Goal: Task Accomplishment & Management: Complete application form

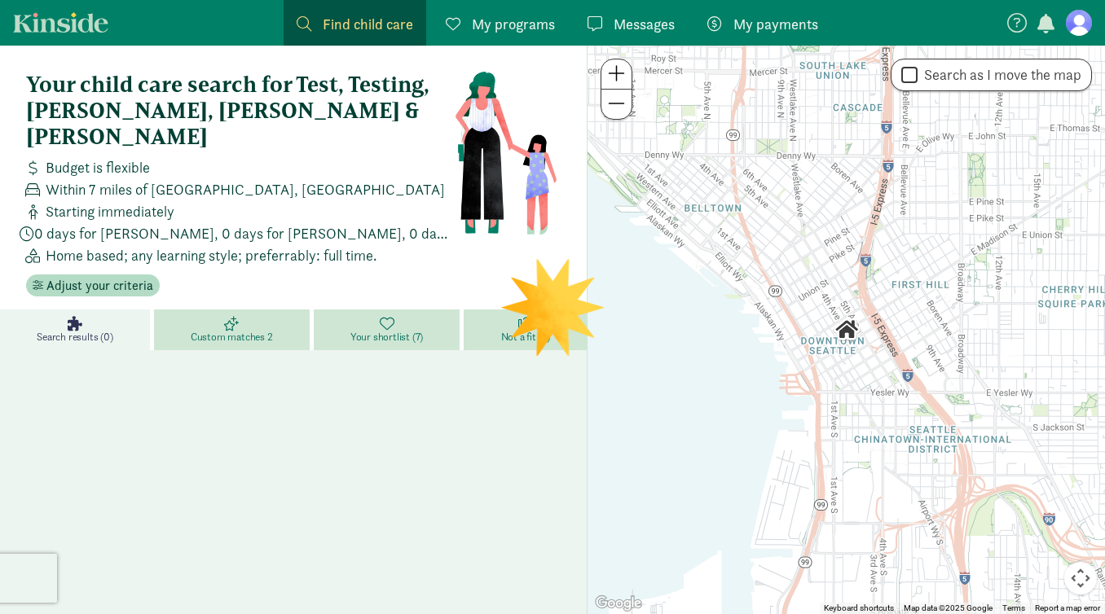
click at [445, 368] on div "Search results (0) Custom matches 2 Your shortlist (7) Not a fit (2)" at bounding box center [293, 554] width 587 height 489
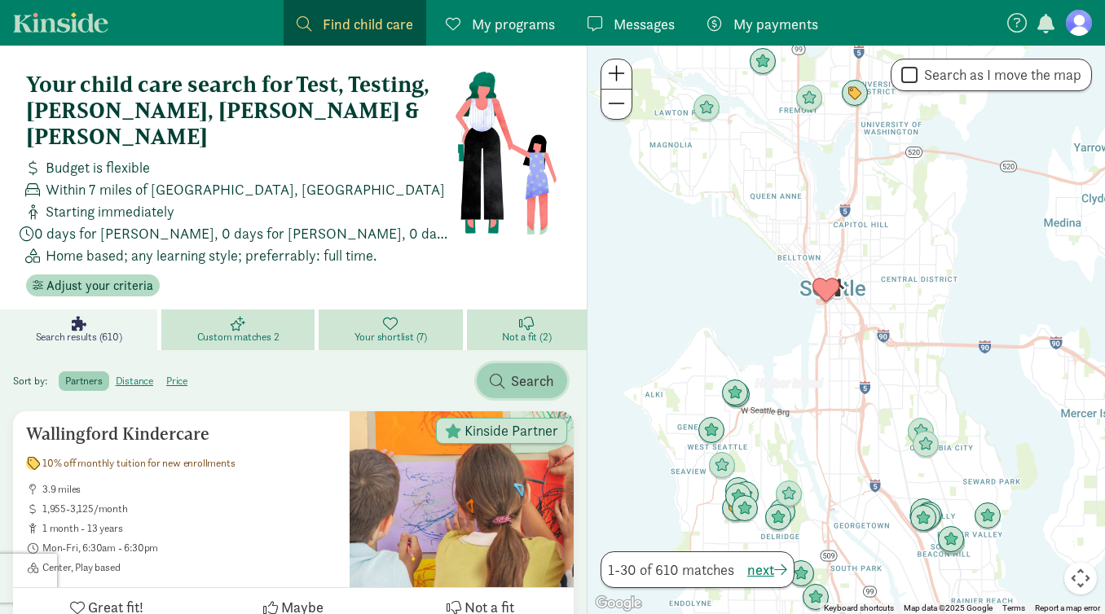
click at [507, 370] on span "Search" at bounding box center [522, 381] width 64 height 22
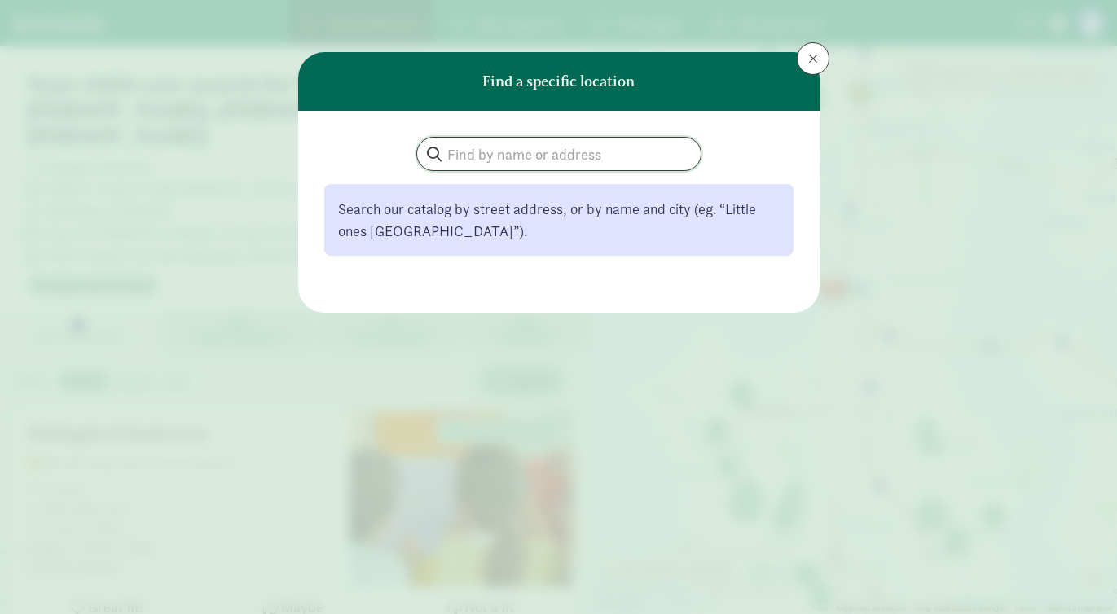
click at [537, 152] on input "search" at bounding box center [558, 154] width 283 height 33
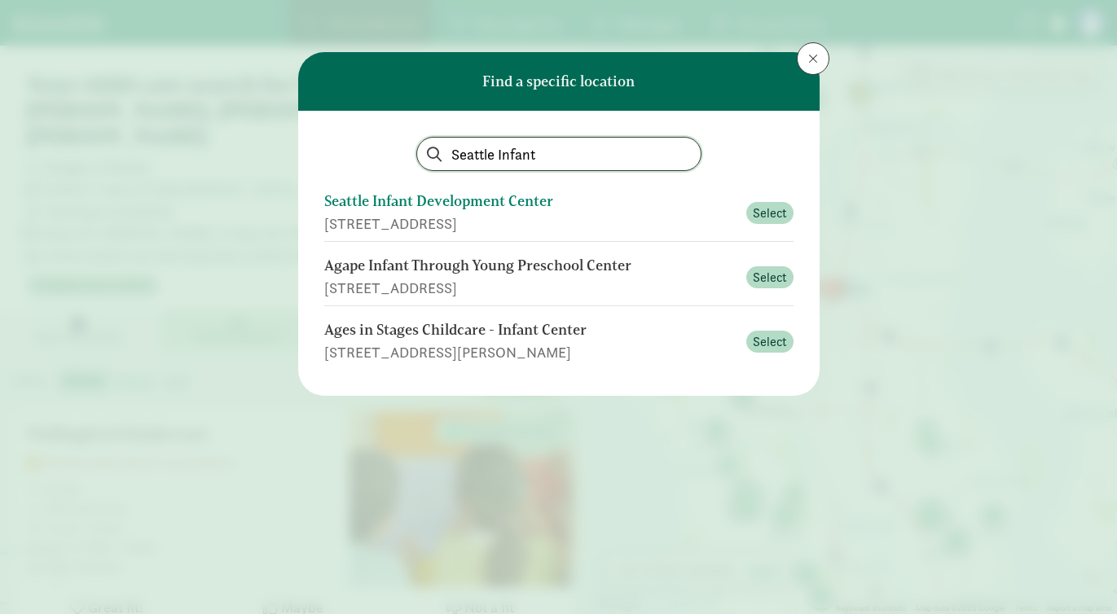
type input "Seattle Infant"
click at [573, 209] on div "Seattle Infant Development Center" at bounding box center [530, 202] width 412 height 22
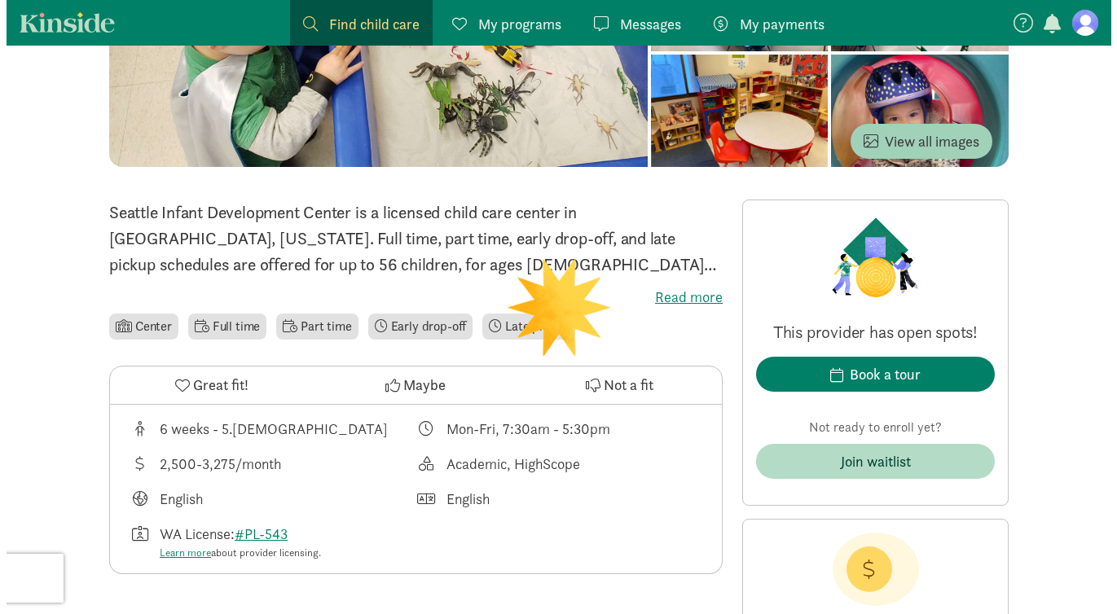
scroll to position [268, 0]
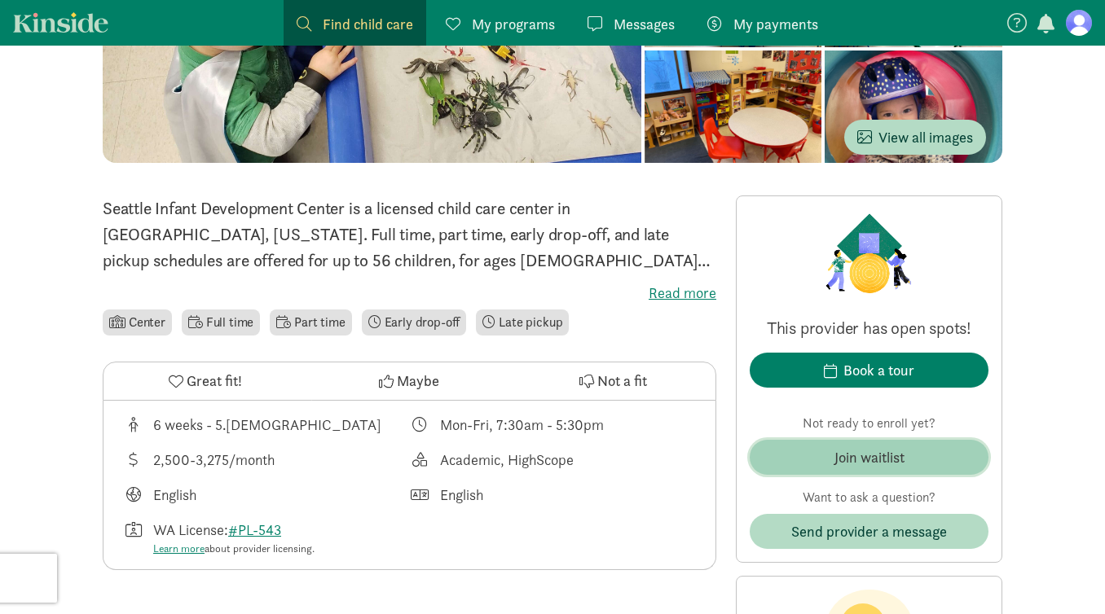
click at [892, 460] on div "Join waitlist" at bounding box center [869, 457] width 70 height 22
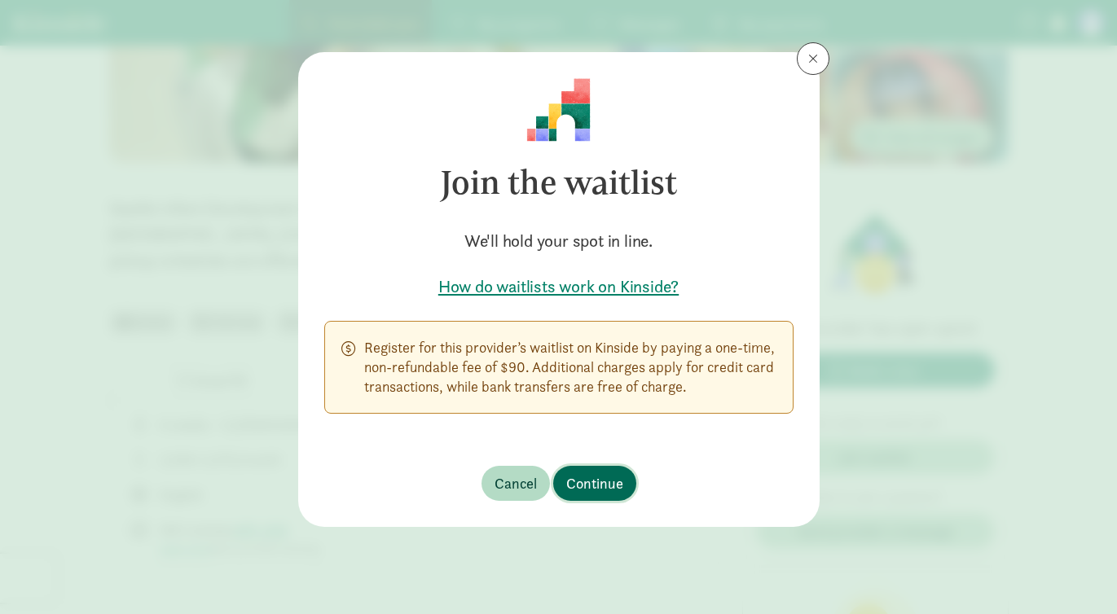
click at [582, 493] on span "Continue" at bounding box center [594, 483] width 57 height 22
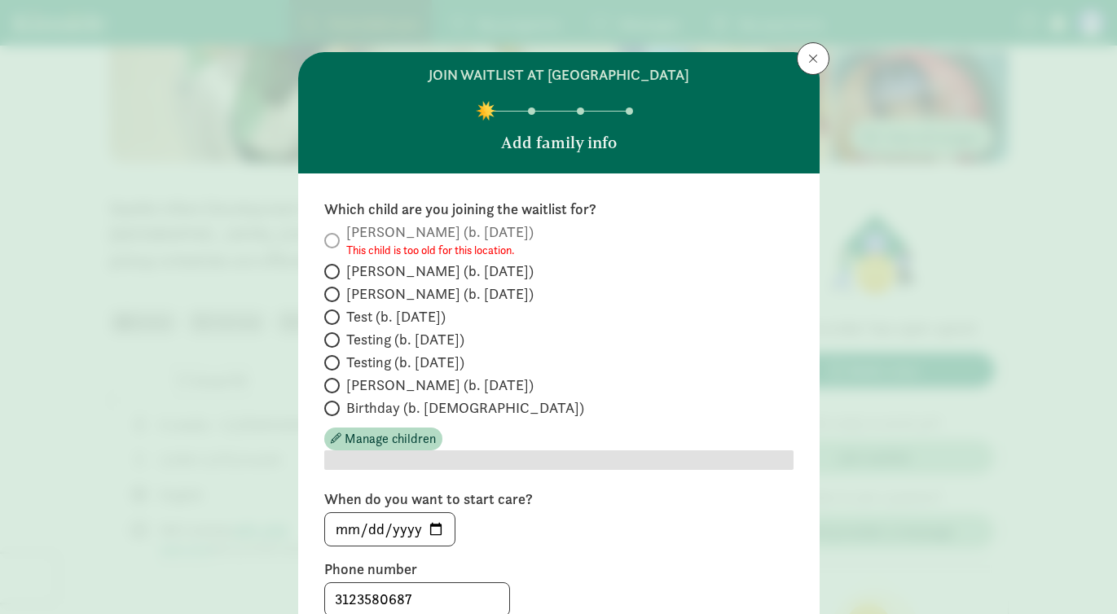
click at [375, 312] on span "Test (b. April 2023)" at bounding box center [395, 317] width 99 height 20
click at [335, 312] on input "Test (b. April 2023)" at bounding box center [329, 317] width 11 height 11
radio input "true"
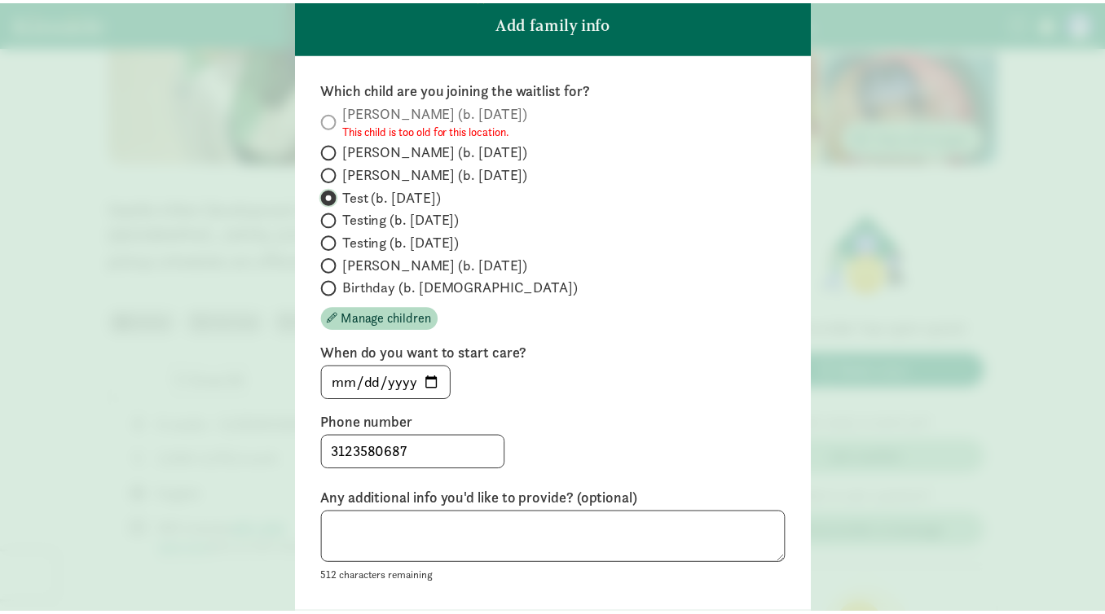
scroll to position [177, 0]
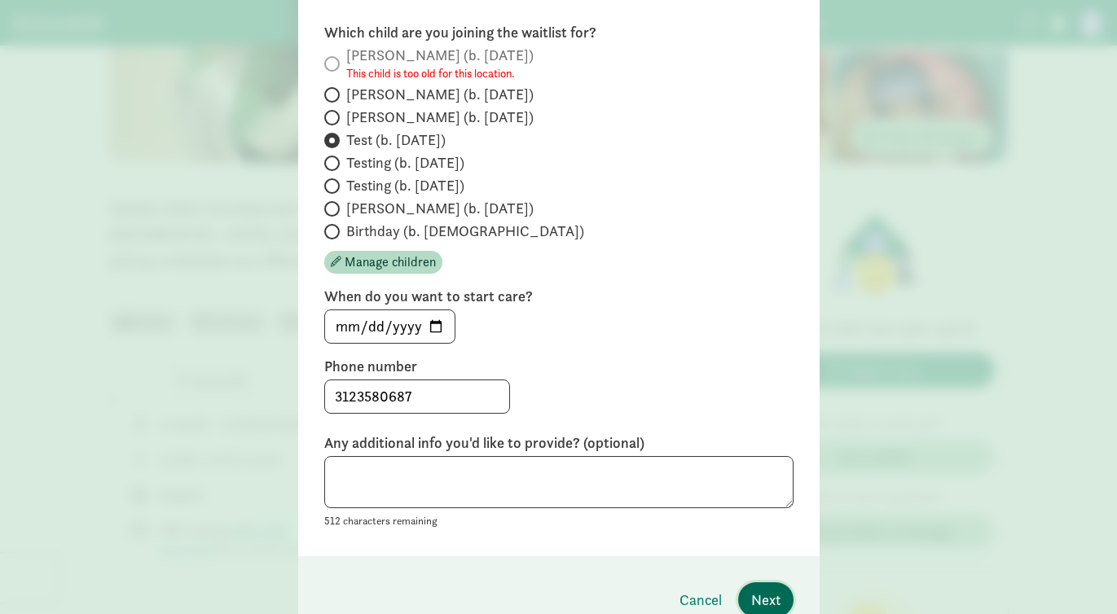
click at [761, 595] on span "Next" at bounding box center [765, 600] width 29 height 22
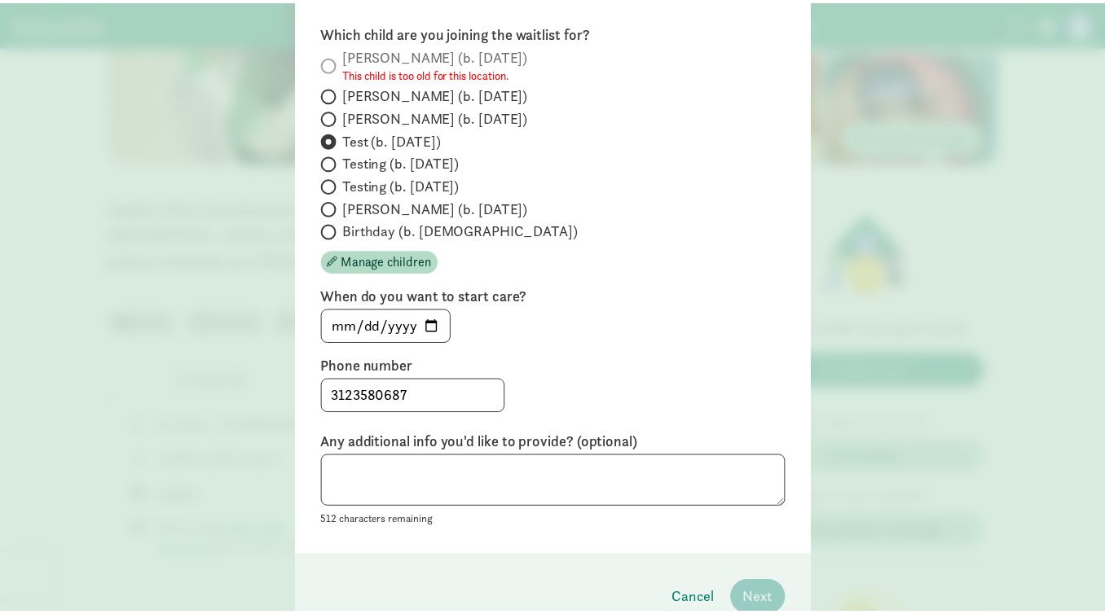
scroll to position [0, 0]
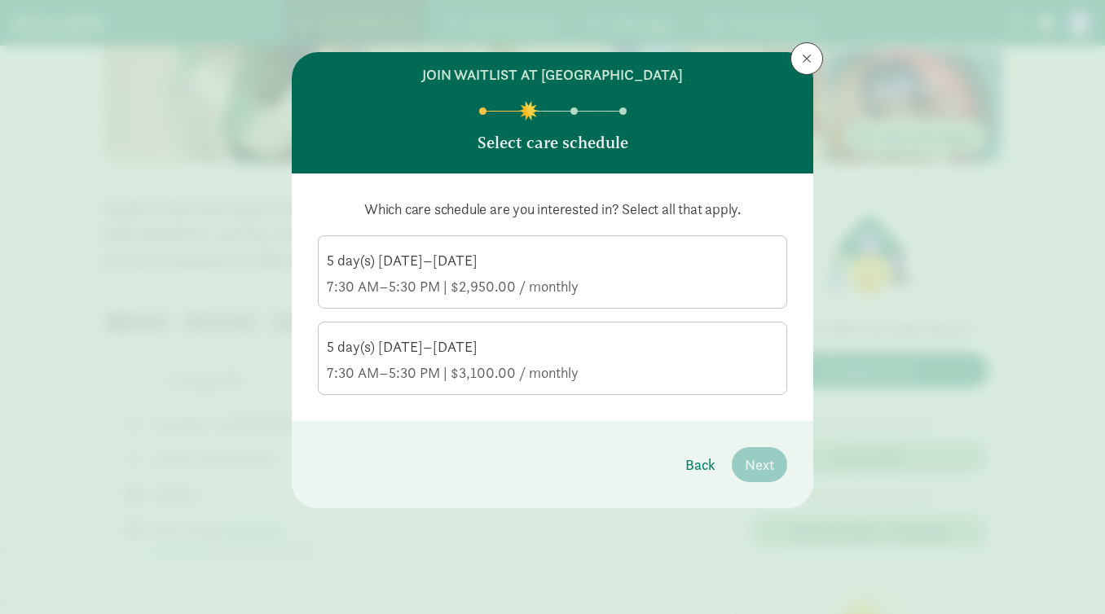
click at [617, 282] on div "7:30 AM–5:30 PM | $2,950.00 / monthly" at bounding box center [552, 287] width 451 height 20
click at [0, 0] on input "5 day(s) Monday–Friday 7:30 AM–5:30 PM | $2,950.00 / monthly" at bounding box center [0, 0] width 0 height 0
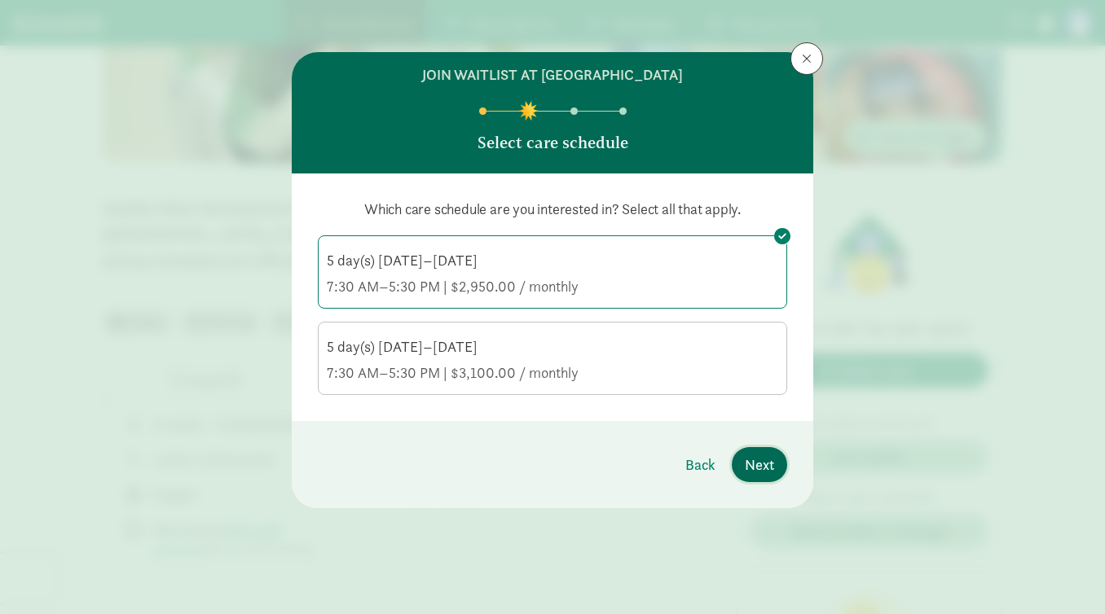
click at [760, 462] on span "Next" at bounding box center [759, 465] width 29 height 22
